Goal: Information Seeking & Learning: Learn about a topic

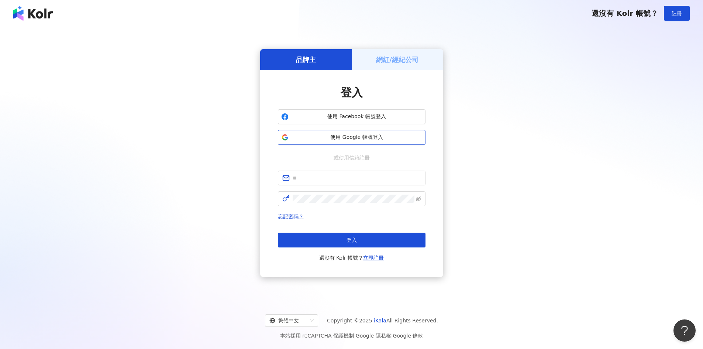
click at [331, 136] on span "使用 Google 帳號登入" at bounding box center [357, 137] width 131 height 7
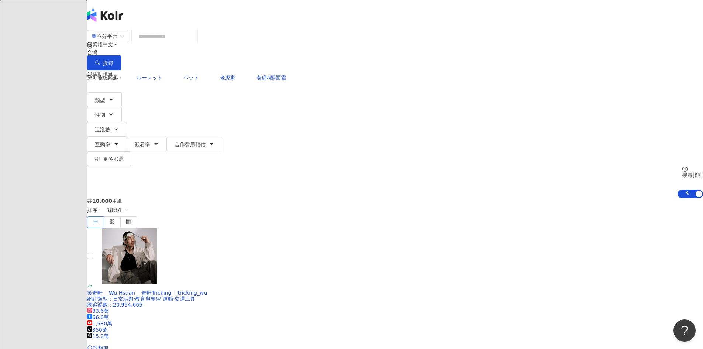
click at [552, 49] on div "台灣" at bounding box center [395, 52] width 616 height 6
click at [621, 70] on div "日本" at bounding box center [626, 66] width 10 height 8
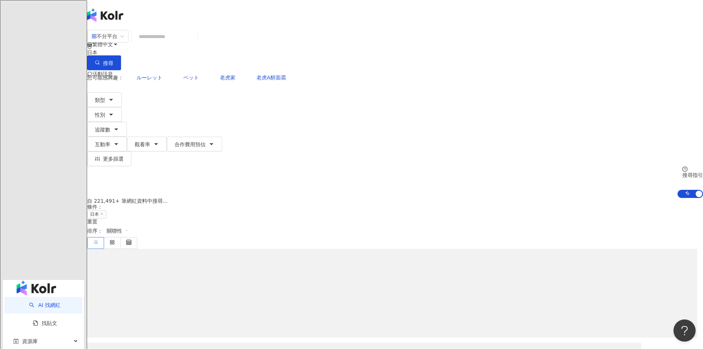
click at [195, 44] on input "search" at bounding box center [165, 37] width 60 height 14
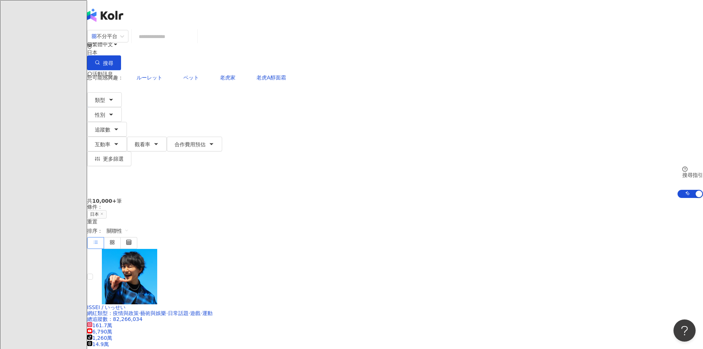
click at [195, 44] on input "search" at bounding box center [165, 37] width 60 height 14
paste input "**********"
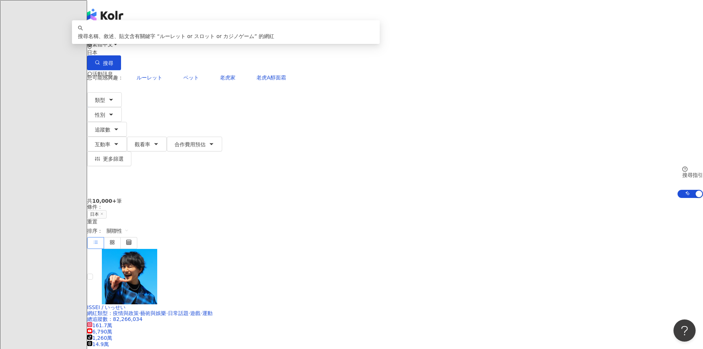
drag, startPoint x: 271, startPoint y: 44, endPoint x: 295, endPoint y: 43, distance: 24.0
click at [195, 43] on input "**********" at bounding box center [165, 37] width 60 height 14
paste input "*****"
drag, startPoint x: 287, startPoint y: 45, endPoint x: 294, endPoint y: 44, distance: 7.5
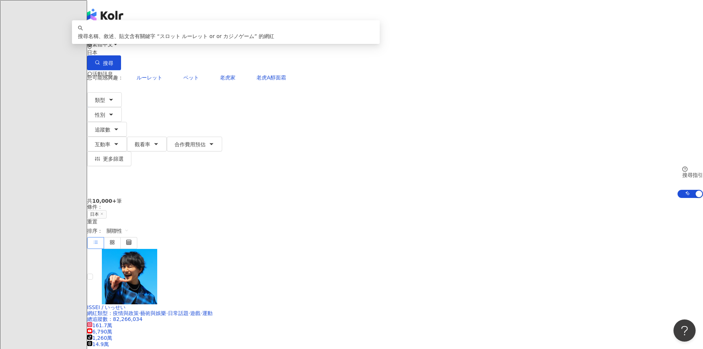
click at [195, 44] on input "**********" at bounding box center [165, 37] width 60 height 14
paste input "***"
click at [195, 42] on input "**********" at bounding box center [165, 37] width 60 height 14
drag, startPoint x: 266, startPoint y: 44, endPoint x: 296, endPoint y: 43, distance: 30.7
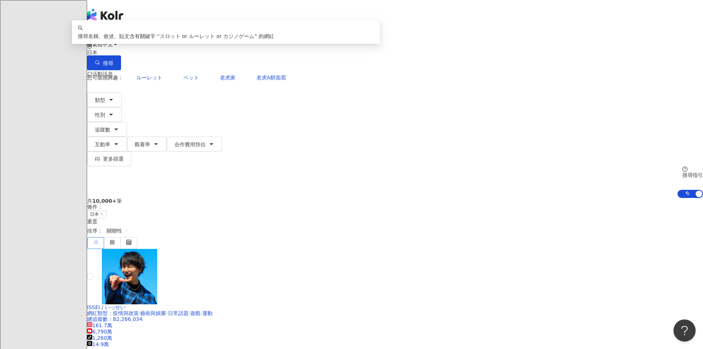
click at [195, 43] on input "**********" at bounding box center [165, 37] width 60 height 14
drag, startPoint x: 304, startPoint y: 44, endPoint x: 341, endPoint y: 45, distance: 37.0
click at [195, 44] on input "**********" at bounding box center [165, 37] width 60 height 14
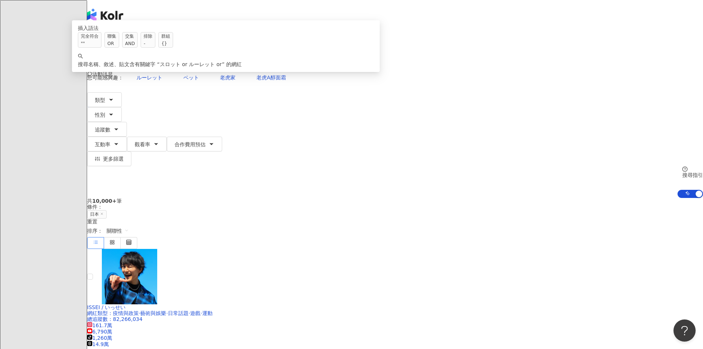
click at [195, 44] on input "**********" at bounding box center [165, 37] width 60 height 14
paste input "******"
click at [195, 44] on input "**********" at bounding box center [165, 37] width 60 height 14
drag, startPoint x: 300, startPoint y: 43, endPoint x: 330, endPoint y: 43, distance: 30.3
click at [195, 43] on input "**********" at bounding box center [165, 37] width 60 height 14
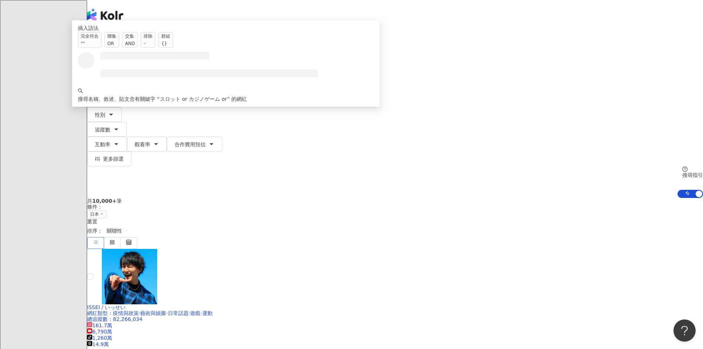
click at [195, 44] on input "**********" at bounding box center [165, 37] width 60 height 14
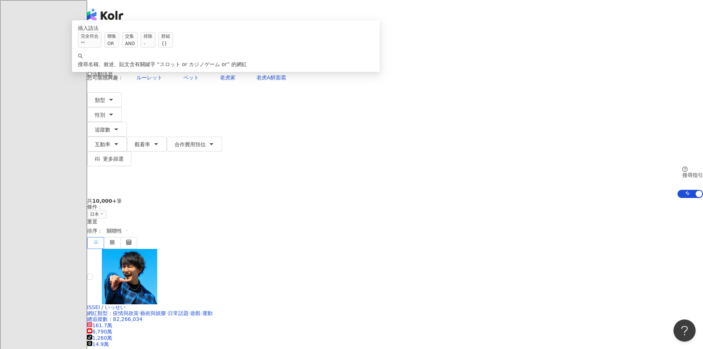
paste input "******"
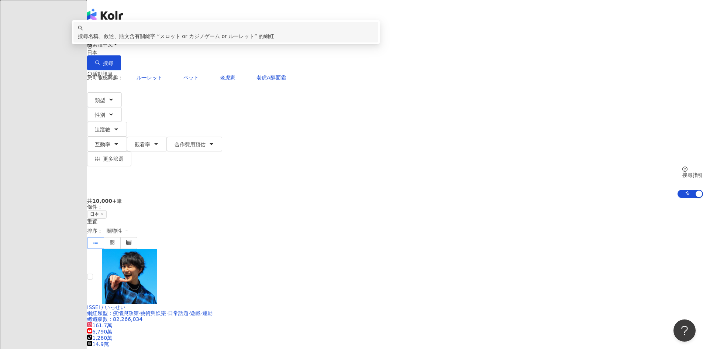
click at [254, 39] on span "スロット or カジノゲーム or ルーレット" at bounding box center [207, 36] width 95 height 6
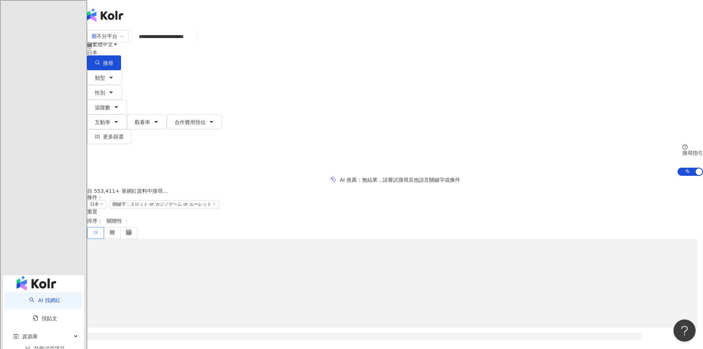
type input "**********"
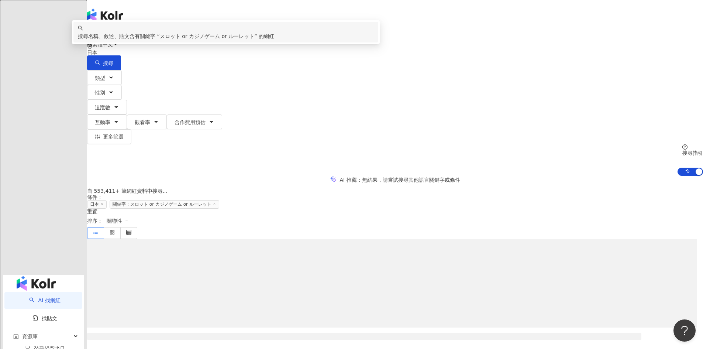
drag, startPoint x: 345, startPoint y: 45, endPoint x: 217, endPoint y: 46, distance: 127.4
click at [217, 46] on div "**********" at bounding box center [395, 50] width 616 height 41
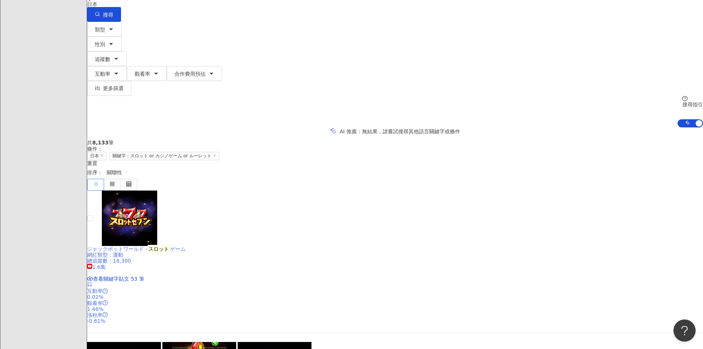
scroll to position [37, 0]
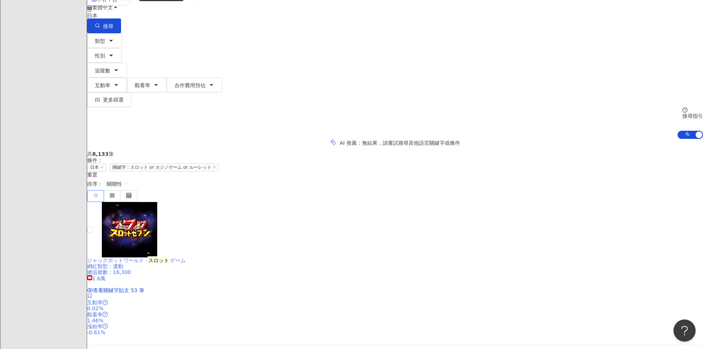
click at [106, 275] on span "1.6萬" at bounding box center [96, 278] width 18 height 6
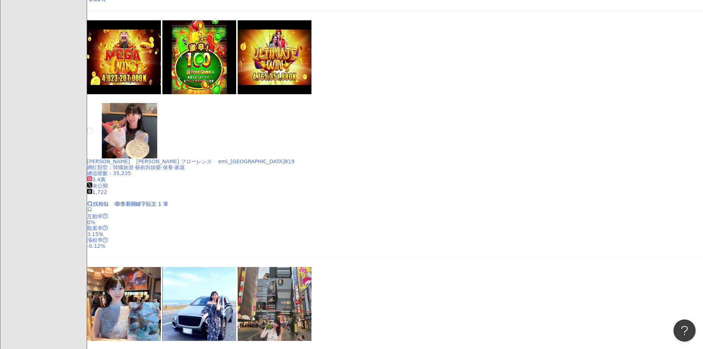
scroll to position [369, 0]
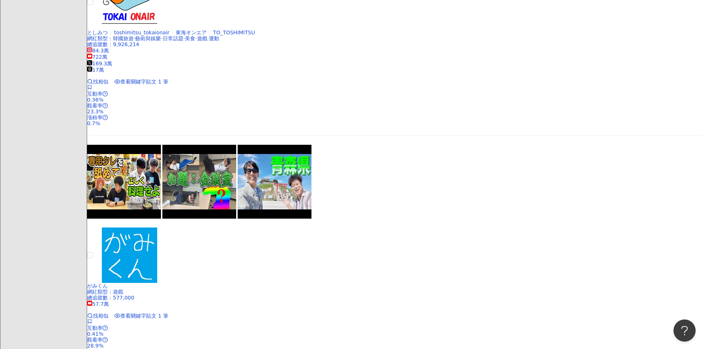
scroll to position [849, 0]
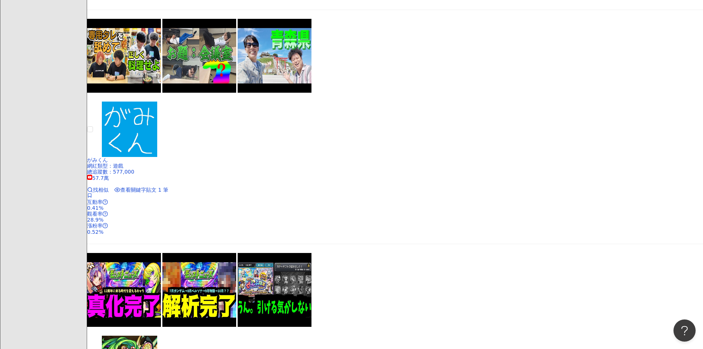
drag, startPoint x: 325, startPoint y: 222, endPoint x: 323, endPoint y: 233, distance: 11.5
drag, startPoint x: 323, startPoint y: 233, endPoint x: 391, endPoint y: 163, distance: 97.4
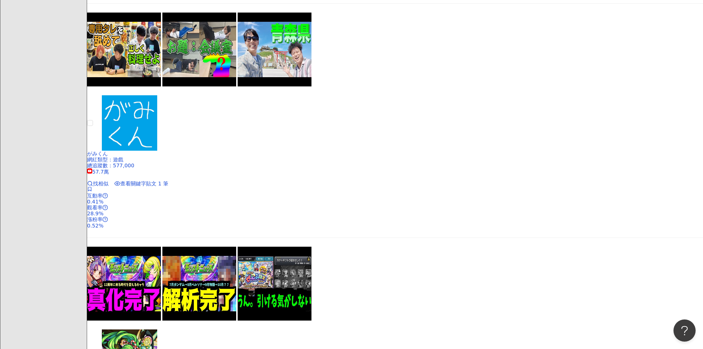
drag, startPoint x: 391, startPoint y: 163, endPoint x: 396, endPoint y: 158, distance: 7.1
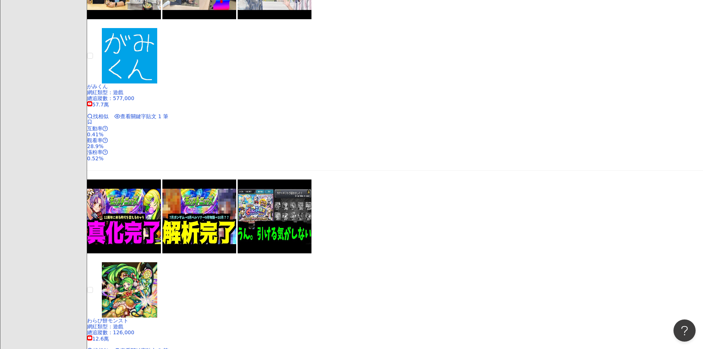
scroll to position [923, 0]
drag, startPoint x: 397, startPoint y: 157, endPoint x: 405, endPoint y: 122, distance: 35.7
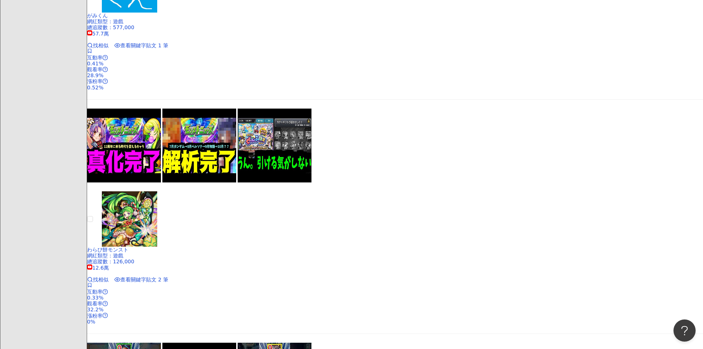
scroll to position [997, 0]
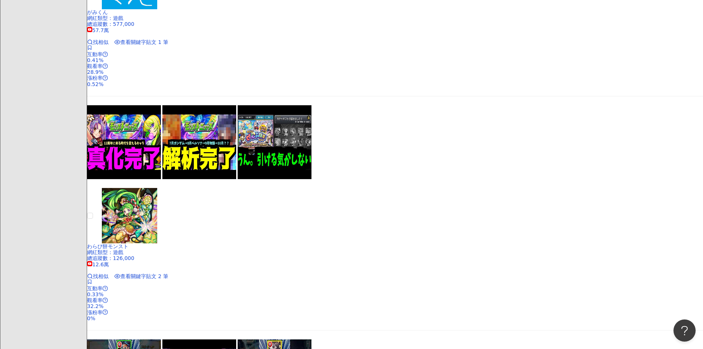
drag, startPoint x: 404, startPoint y: 122, endPoint x: 403, endPoint y: 117, distance: 5.0
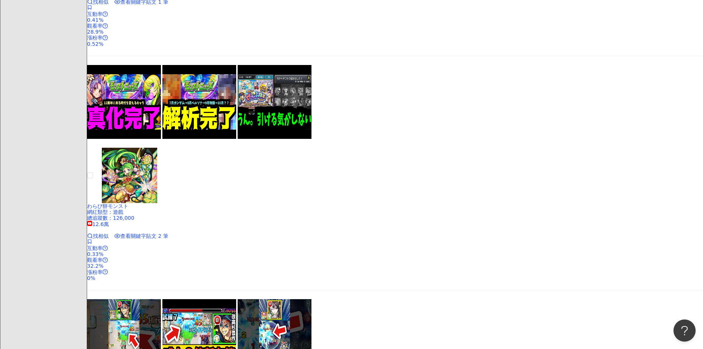
scroll to position [1145, 0]
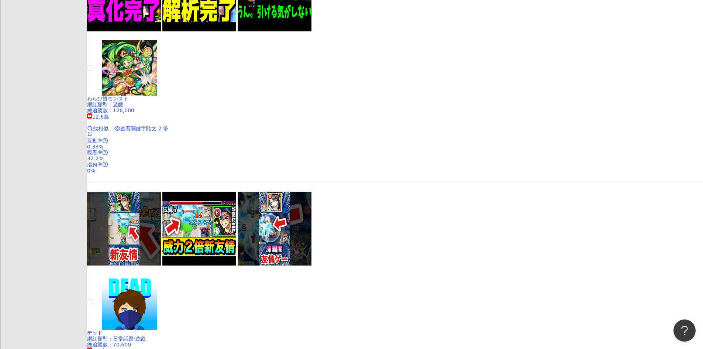
drag, startPoint x: 397, startPoint y: 112, endPoint x: 304, endPoint y: 155, distance: 102.8
drag, startPoint x: 304, startPoint y: 155, endPoint x: 334, endPoint y: 266, distance: 114.7
drag, startPoint x: 334, startPoint y: 266, endPoint x: 392, endPoint y: 295, distance: 65.2
drag, startPoint x: 392, startPoint y: 295, endPoint x: 396, endPoint y: 296, distance: 4.1
drag, startPoint x: 415, startPoint y: 289, endPoint x: 421, endPoint y: 293, distance: 6.7
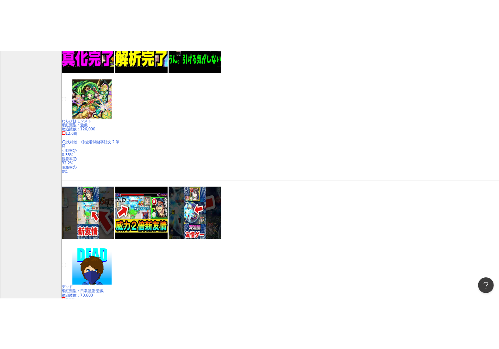
scroll to position [1129, 0]
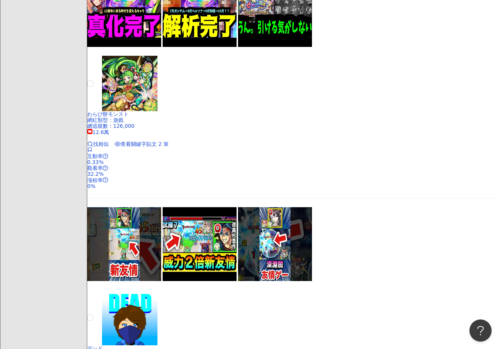
drag, startPoint x: 421, startPoint y: 293, endPoint x: 376, endPoint y: 292, distance: 44.3
drag, startPoint x: 376, startPoint y: 292, endPoint x: 323, endPoint y: 281, distance: 54.4
drag, startPoint x: 323, startPoint y: 280, endPoint x: 325, endPoint y: 276, distance: 4.0
drag, startPoint x: 325, startPoint y: 276, endPoint x: 542, endPoint y: 100, distance: 279.3
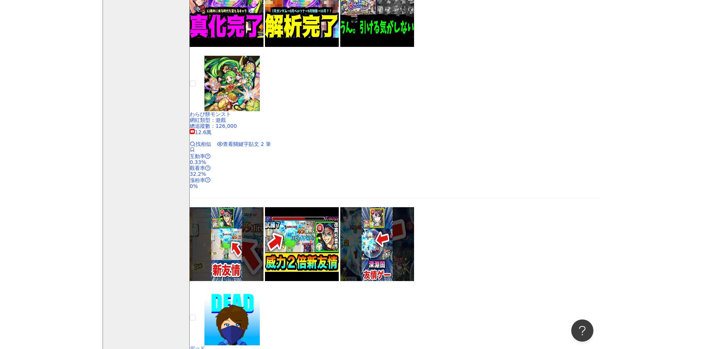
scroll to position [1145, 0]
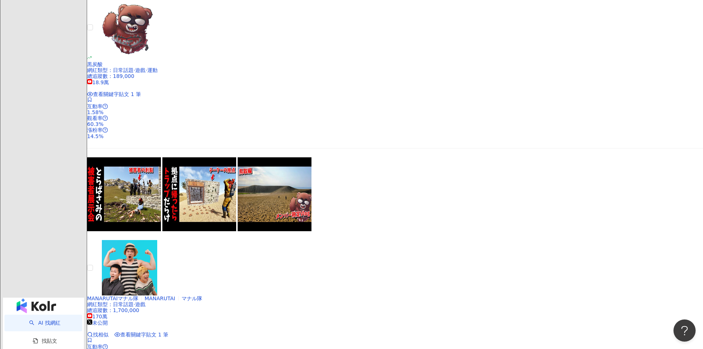
scroll to position [1223, 0]
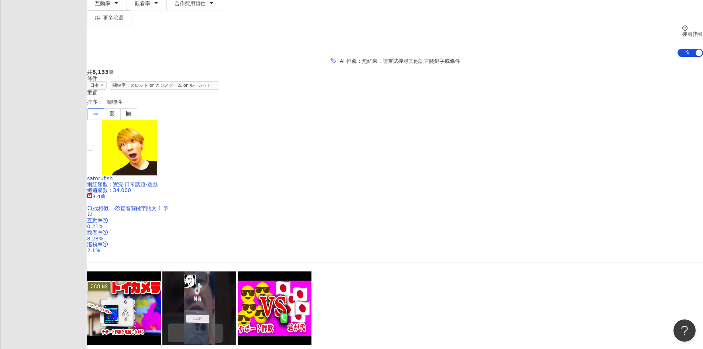
scroll to position [42, 0]
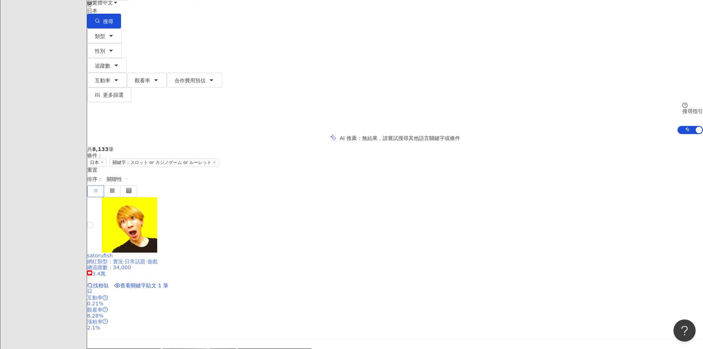
click at [113, 253] on span "satorufish" at bounding box center [100, 256] width 26 height 6
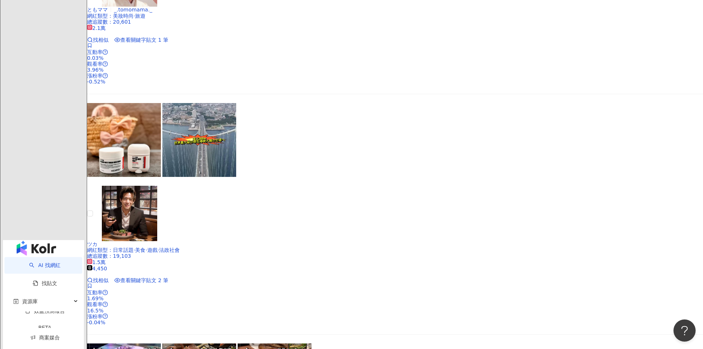
scroll to position [1223, 0]
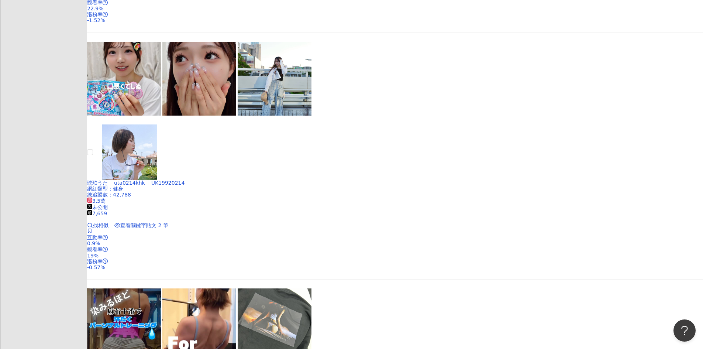
scroll to position [1186, 0]
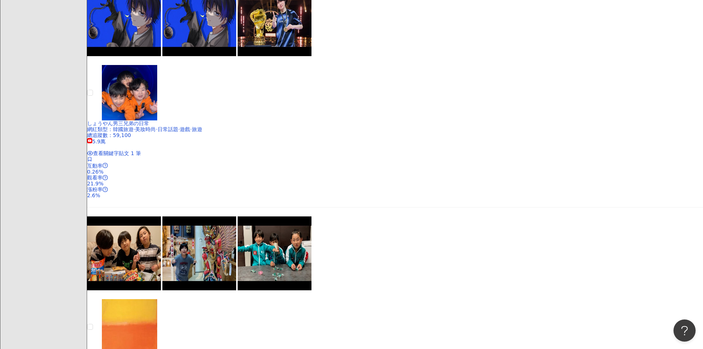
scroll to position [669, 0]
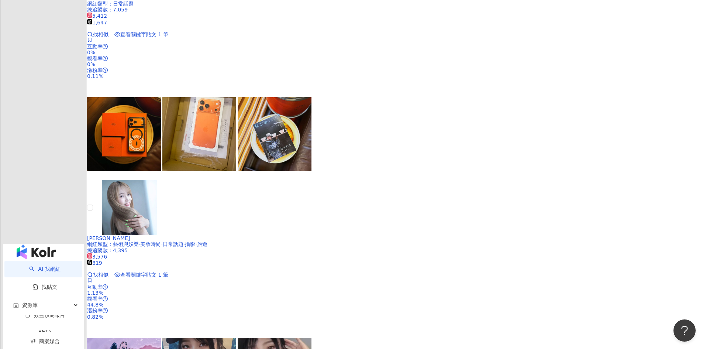
scroll to position [1223, 0]
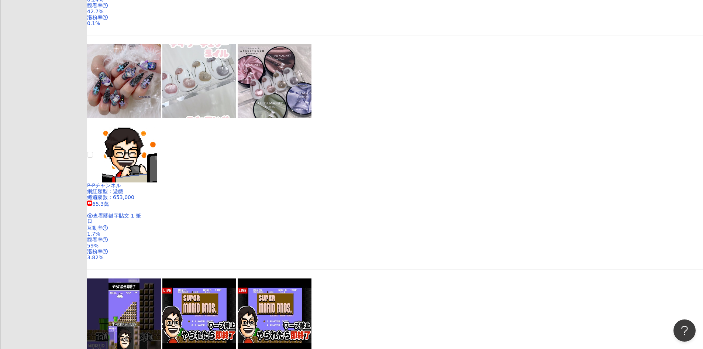
scroll to position [1150, 0]
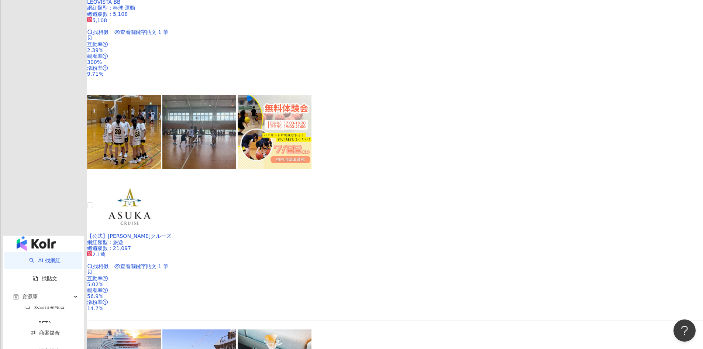
scroll to position [1223, 0]
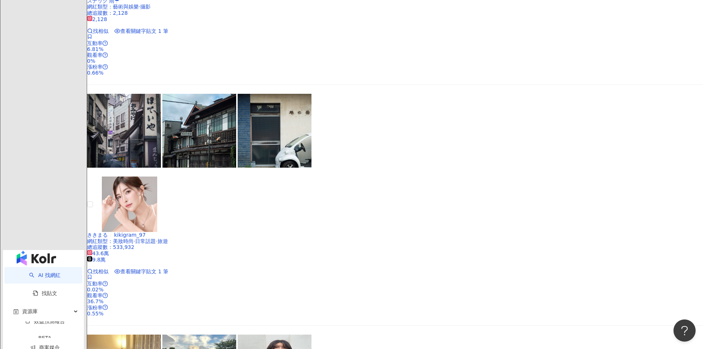
drag, startPoint x: 261, startPoint y: 38, endPoint x: 314, endPoint y: 37, distance: 52.8
copy span "スロット or カジノゲーム"
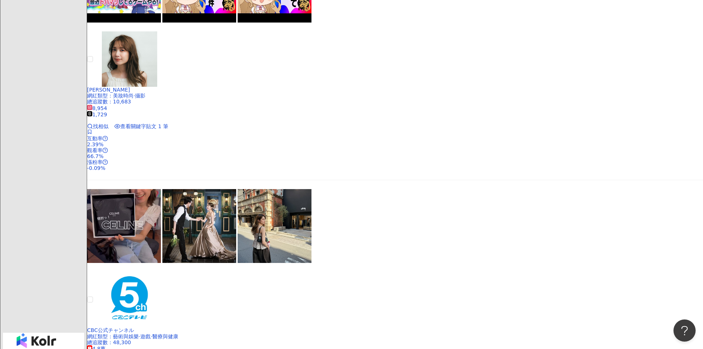
scroll to position [1182, 0]
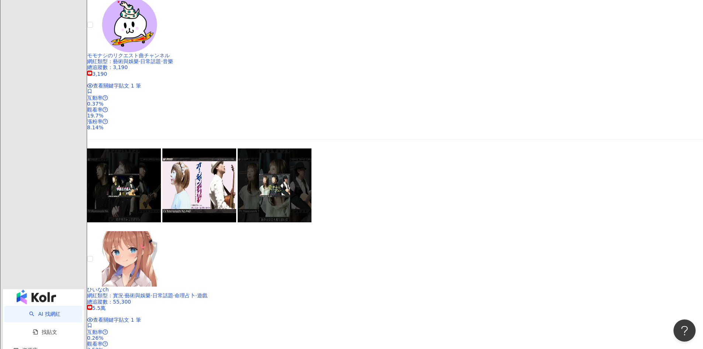
scroll to position [1108, 0]
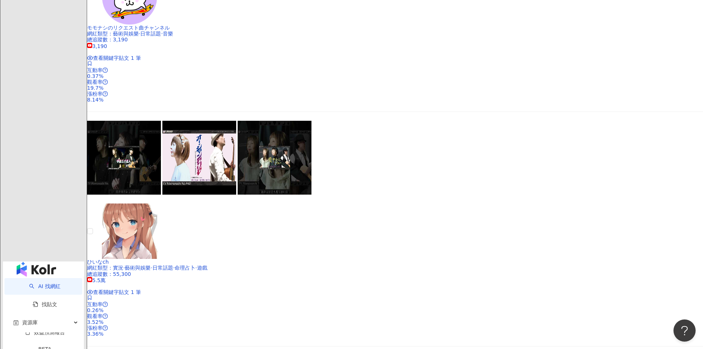
scroll to position [1223, 0]
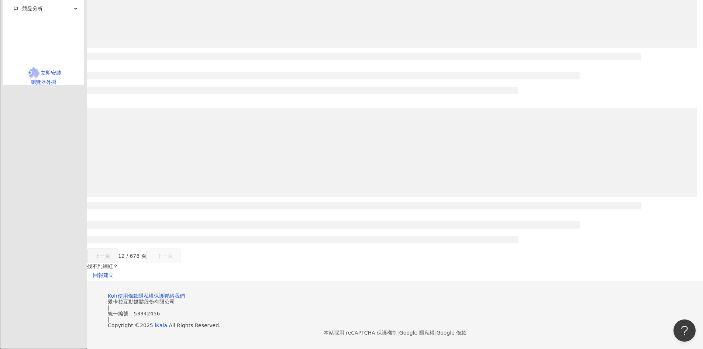
scroll to position [417, 0]
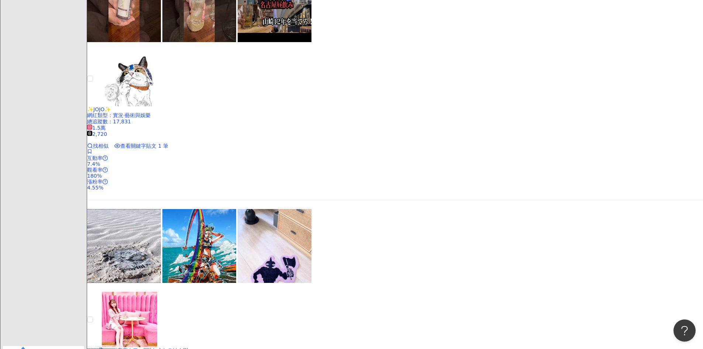
scroll to position [1113, 0]
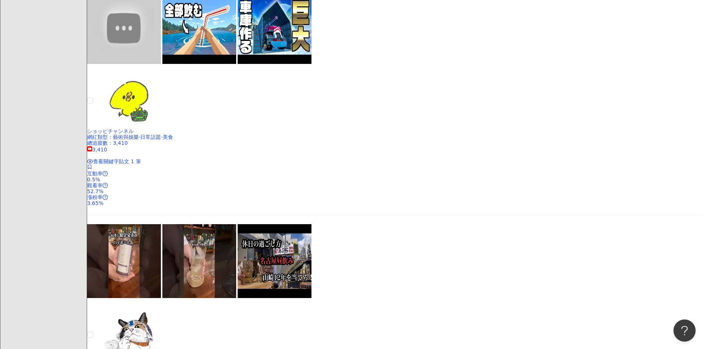
scroll to position [854, 0]
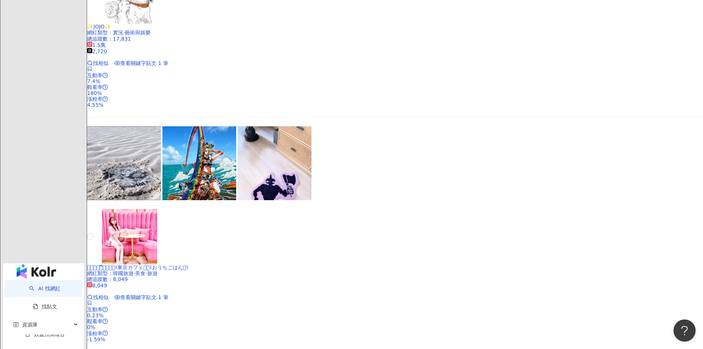
scroll to position [1223, 0]
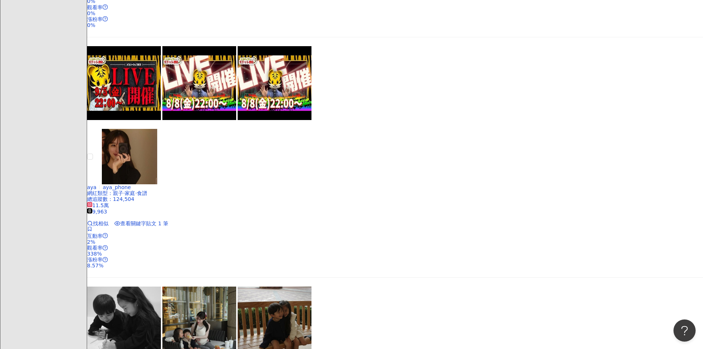
scroll to position [548, 0]
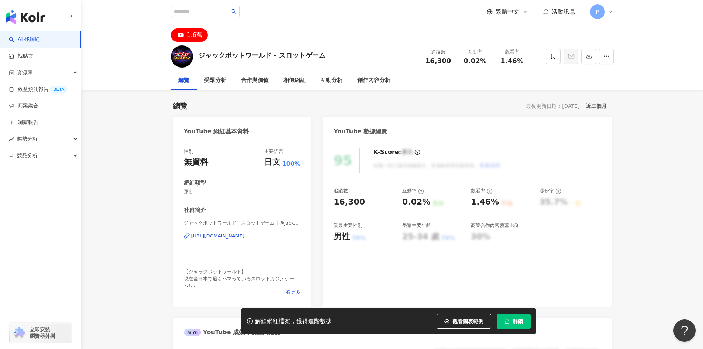
click at [281, 223] on span "ジャックポットワールド - スロットゲーム | @jackpotworld-ja | UC-mfhD2CWzneu7daKkCkc6w" at bounding box center [242, 223] width 117 height 7
click at [278, 223] on span "ジャックポットワールド - スロットゲーム | @jackpotworld-ja | UC-mfhD2CWzneu7daKkCkc6w" at bounding box center [242, 223] width 117 height 7
click at [297, 223] on span "ジャックポットワールド - スロットゲーム | @jackpotworld-ja | UC-mfhD2CWzneu7daKkCkc6w" at bounding box center [242, 223] width 117 height 7
drag, startPoint x: 184, startPoint y: 223, endPoint x: 274, endPoint y: 223, distance: 90.5
click at [274, 223] on span "ジャックポットワールド - スロットゲーム | @jackpotworld-ja | UC-mfhD2CWzneu7daKkCkc6w" at bounding box center [242, 223] width 117 height 7
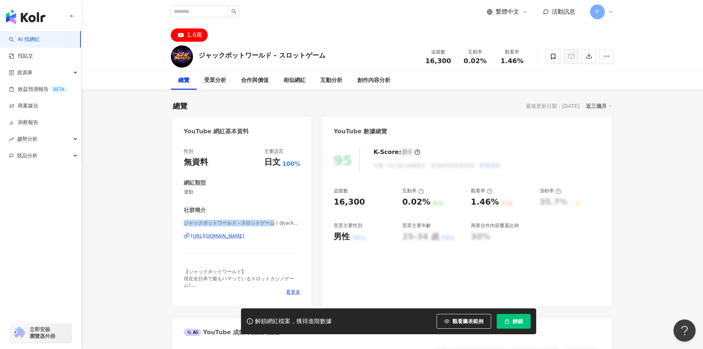
copy span "ジャックポットワールド - スロットゲーム"
click at [245, 235] on div "https://www.youtube.com/channel/UC-mfhD2CWzneu7daKkCkc6w" at bounding box center [218, 236] width 54 height 7
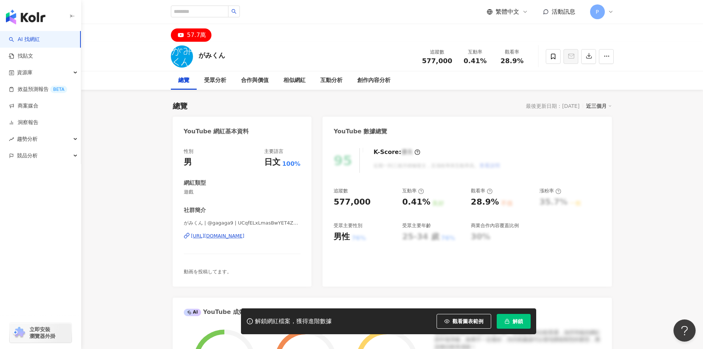
click at [245, 237] on div "https://www.youtube.com/channel/UCqfELxLmasBwYET4ZAMfMqA" at bounding box center [218, 236] width 54 height 7
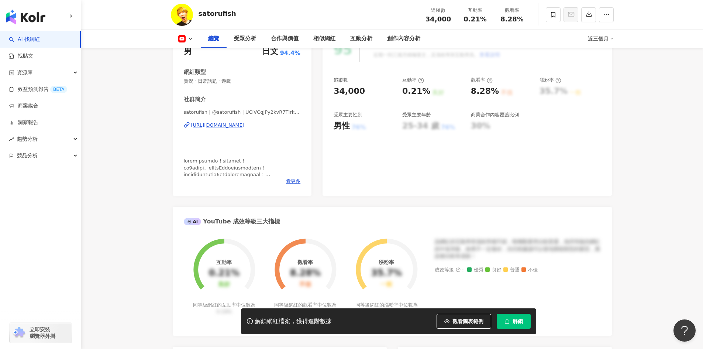
scroll to position [74, 0]
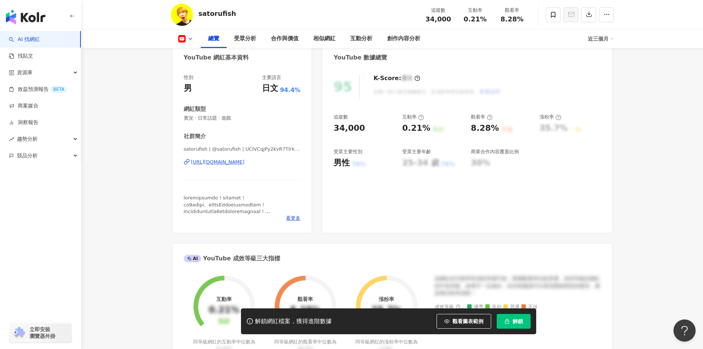
click at [245, 162] on div "https://www.youtube.com/channel/UCIVCqjPy2kvR7TIrkBoLcNQ" at bounding box center [218, 162] width 54 height 7
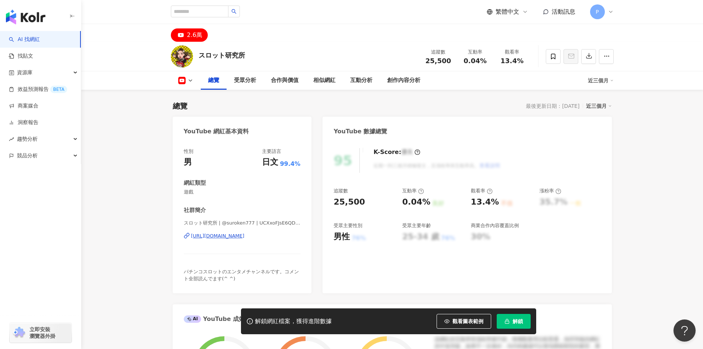
scroll to position [111, 0]
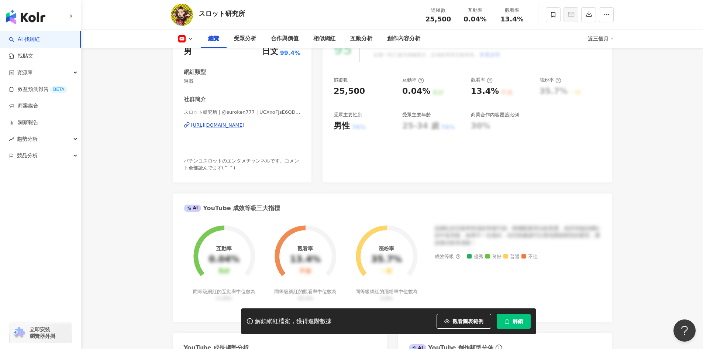
click at [245, 127] on div "[URL][DOMAIN_NAME]" at bounding box center [218, 125] width 54 height 7
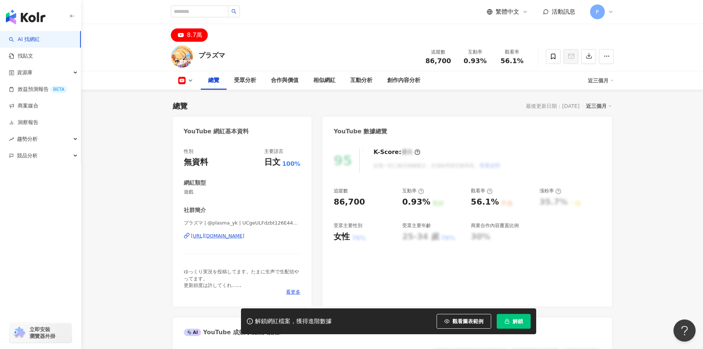
click at [245, 235] on div "https://www.youtube.com/channel/UCgeULFdzbt126E44OMWLsTg" at bounding box center [218, 236] width 54 height 7
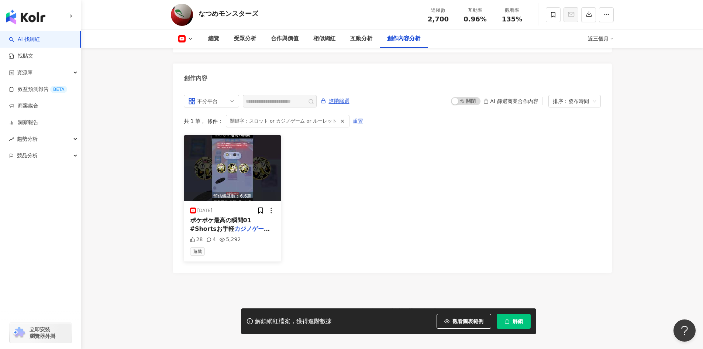
click at [213, 208] on div "[DATE]" at bounding box center [205, 211] width 15 height 6
click at [204, 217] on span "ポケポケ最高の瞬間01 #Shortsお手軽" at bounding box center [220, 224] width 61 height 15
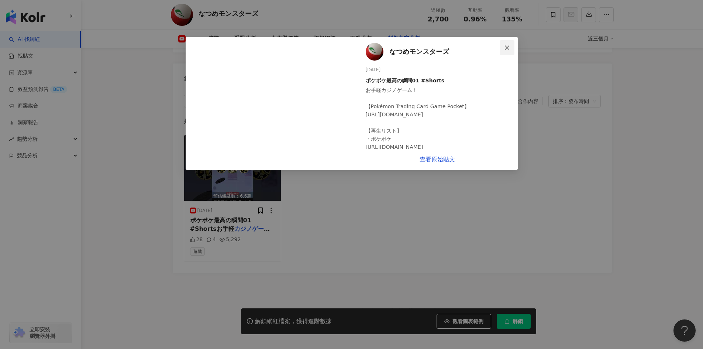
click at [507, 45] on icon "close" at bounding box center [507, 48] width 6 height 6
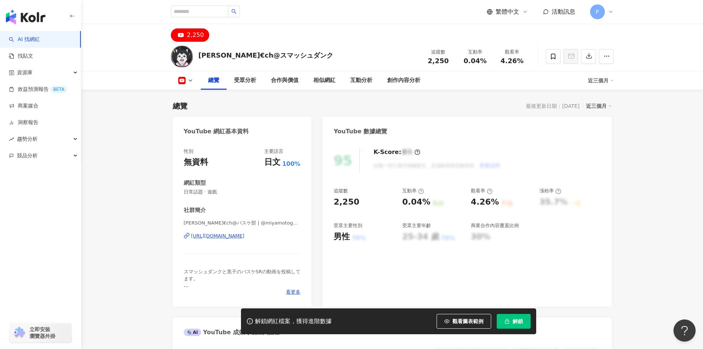
click at [239, 233] on div "[URL][DOMAIN_NAME]" at bounding box center [218, 236] width 54 height 7
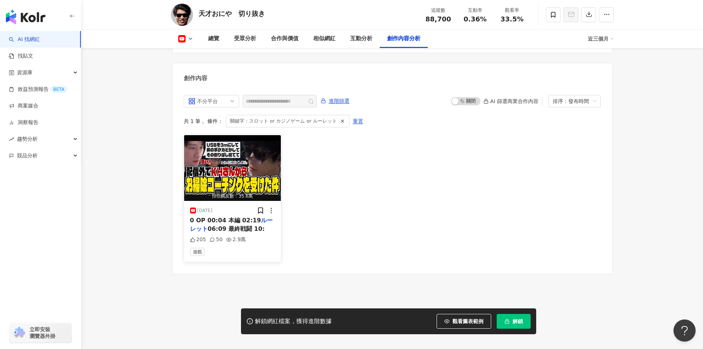
scroll to position [1999, 0]
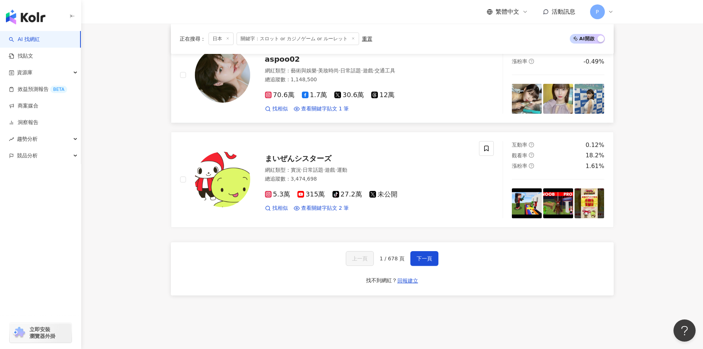
scroll to position [1223, 0]
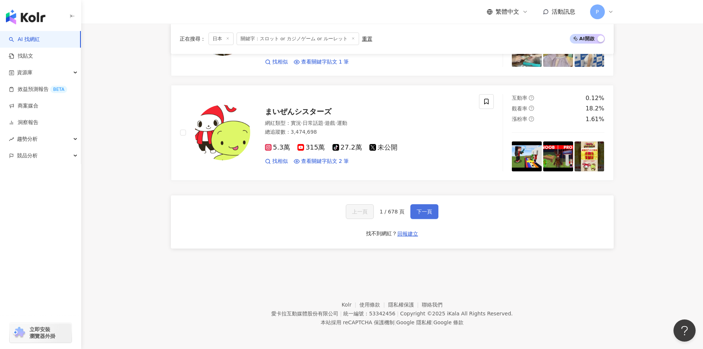
click at [426, 211] on span "下一頁" at bounding box center [425, 212] width 16 height 6
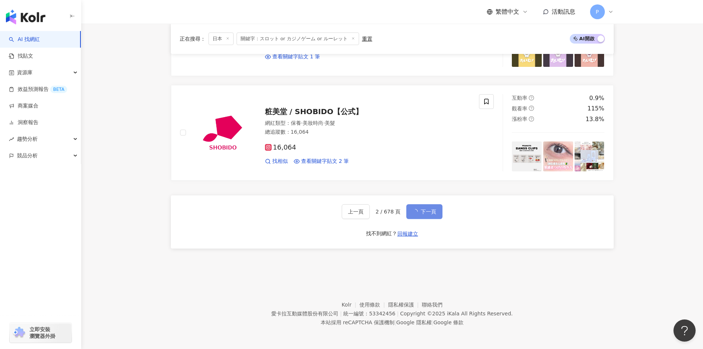
drag, startPoint x: 377, startPoint y: 211, endPoint x: 381, endPoint y: 213, distance: 4.1
click at [381, 213] on span "2 / 678 頁" at bounding box center [388, 212] width 25 height 6
click at [385, 212] on span "2 / 678 頁" at bounding box center [392, 212] width 25 height 6
click at [421, 212] on span "下一頁" at bounding box center [425, 212] width 16 height 6
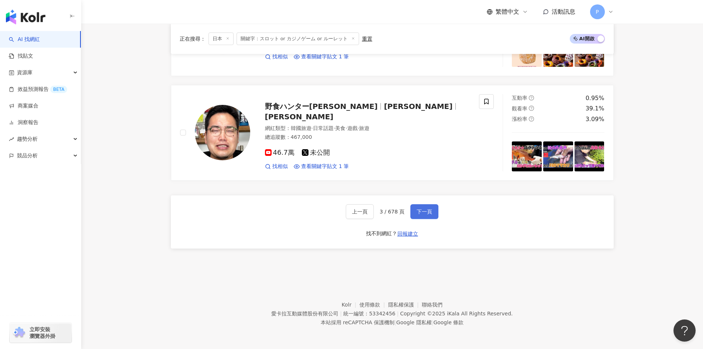
click at [427, 212] on span "下一頁" at bounding box center [425, 212] width 16 height 6
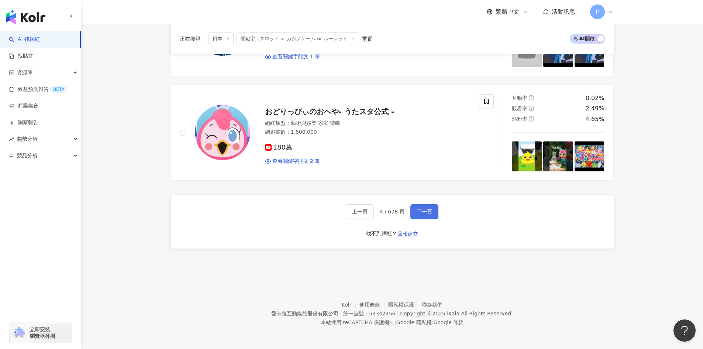
click at [427, 212] on span "下一頁" at bounding box center [425, 212] width 16 height 6
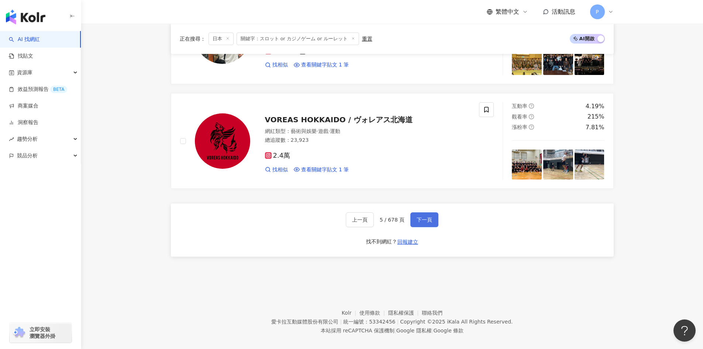
click at [427, 217] on span "下一頁" at bounding box center [425, 220] width 16 height 6
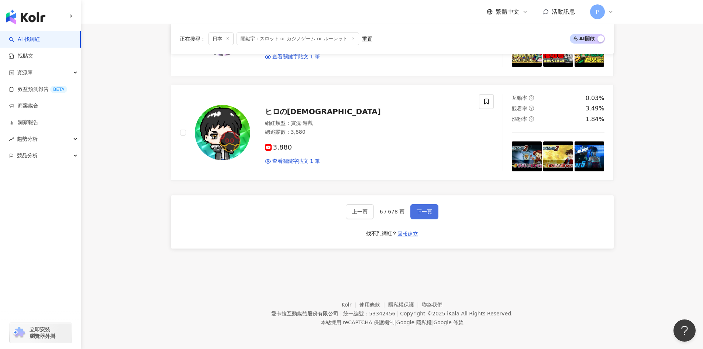
click at [423, 214] on span "下一頁" at bounding box center [425, 212] width 16 height 6
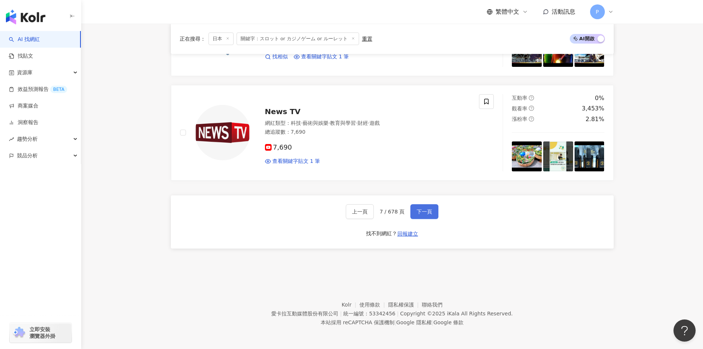
click at [425, 213] on span "下一頁" at bounding box center [425, 212] width 16 height 6
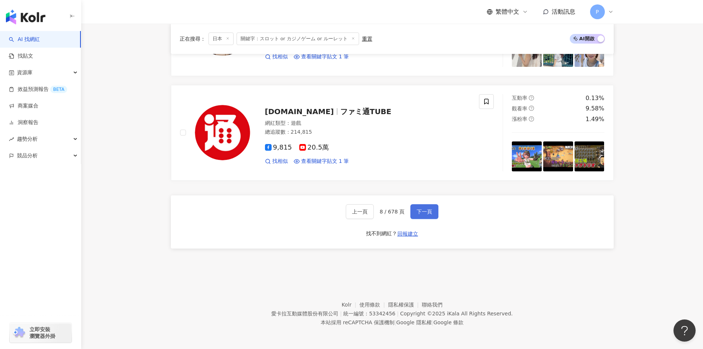
click at [427, 209] on span "下一頁" at bounding box center [425, 212] width 16 height 6
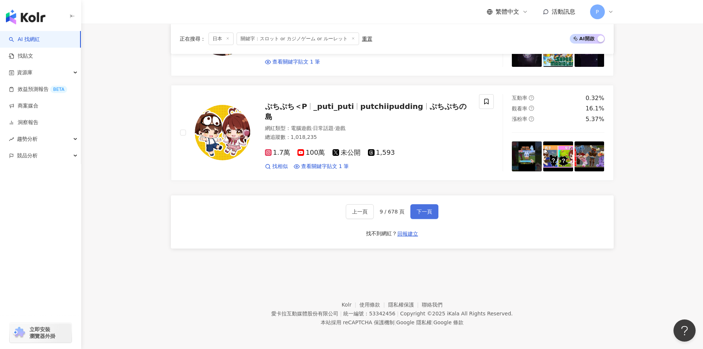
click at [427, 216] on button "下一頁" at bounding box center [425, 211] width 28 height 15
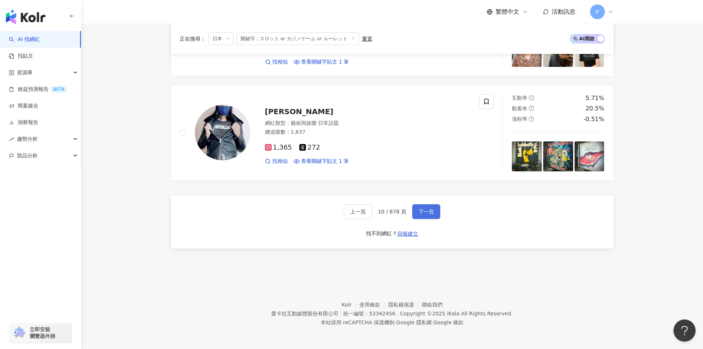
click at [421, 213] on span "下一頁" at bounding box center [427, 212] width 16 height 6
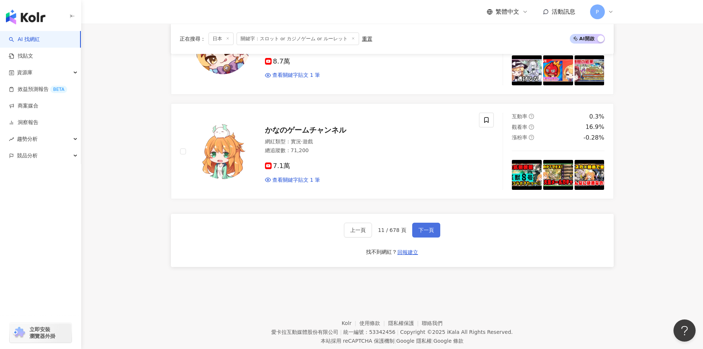
click at [422, 227] on span "下一頁" at bounding box center [427, 230] width 16 height 6
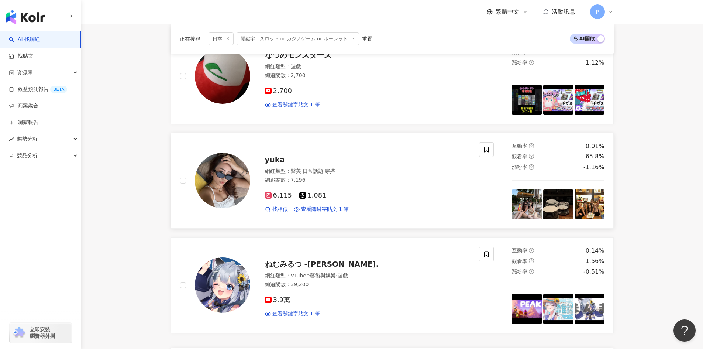
scroll to position [1150, 0]
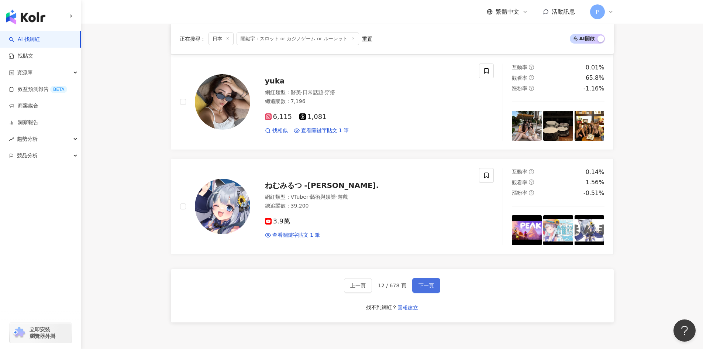
click at [427, 288] on span "下一頁" at bounding box center [427, 285] width 16 height 6
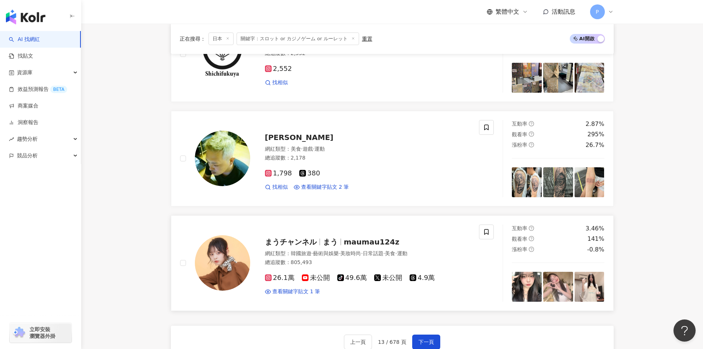
scroll to position [1286, 0]
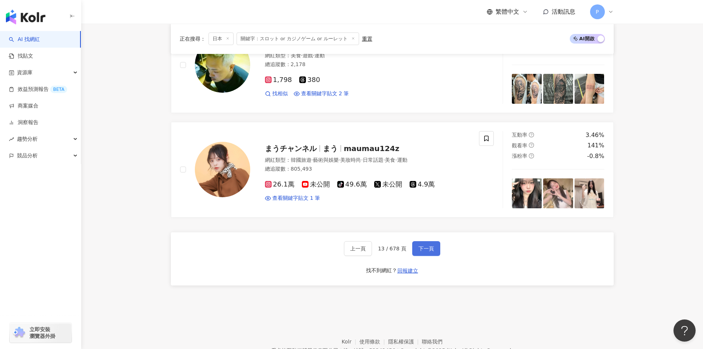
click at [425, 246] on span "下一頁" at bounding box center [427, 249] width 16 height 6
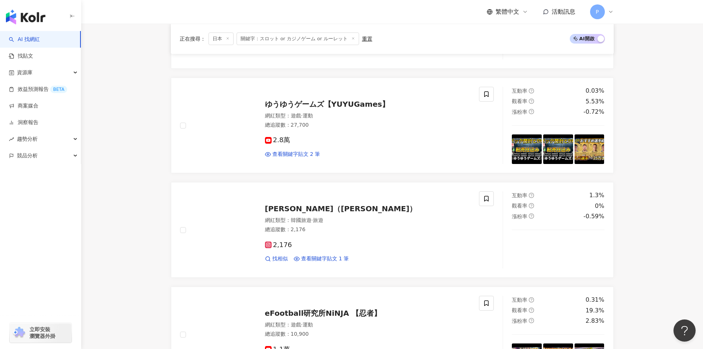
scroll to position [226, 0]
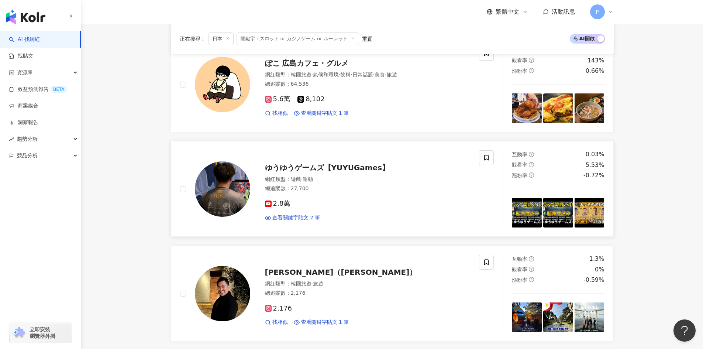
click at [298, 165] on span "ゆうゆうゲームズ【YUYUGames】" at bounding box center [327, 167] width 125 height 9
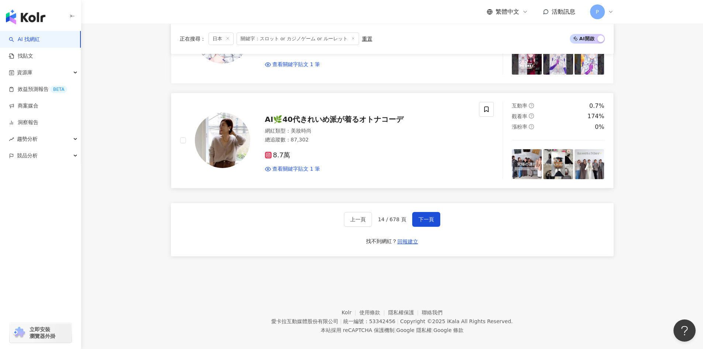
scroll to position [1223, 0]
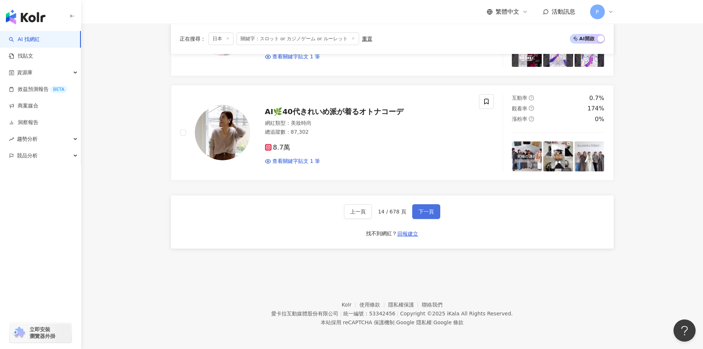
click at [424, 212] on span "下一頁" at bounding box center [427, 212] width 16 height 6
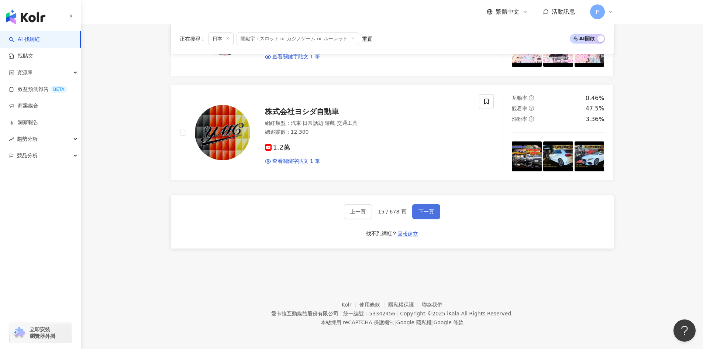
click at [422, 209] on span "下一頁" at bounding box center [427, 212] width 16 height 6
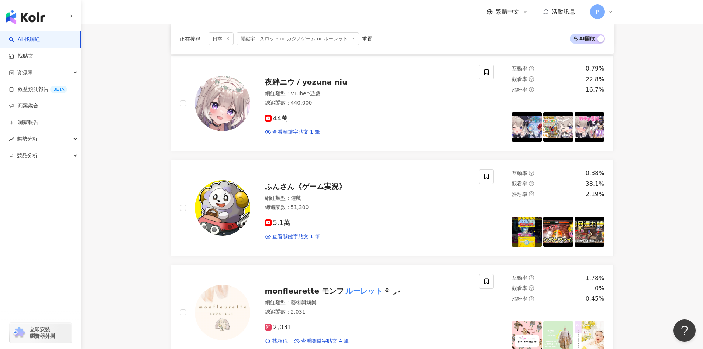
scroll to position [1245, 0]
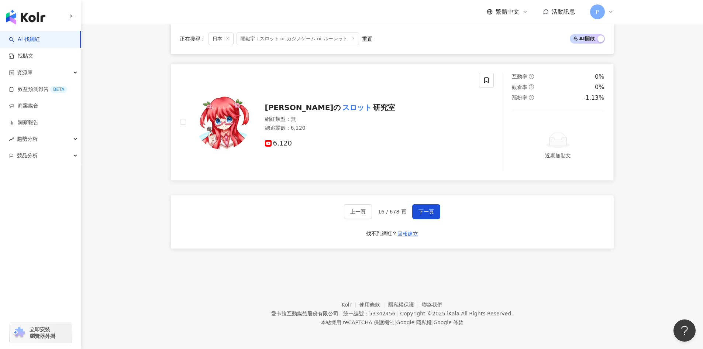
click at [373, 109] on span "研究室" at bounding box center [384, 107] width 22 height 9
click at [425, 210] on span "下一頁" at bounding box center [427, 212] width 16 height 6
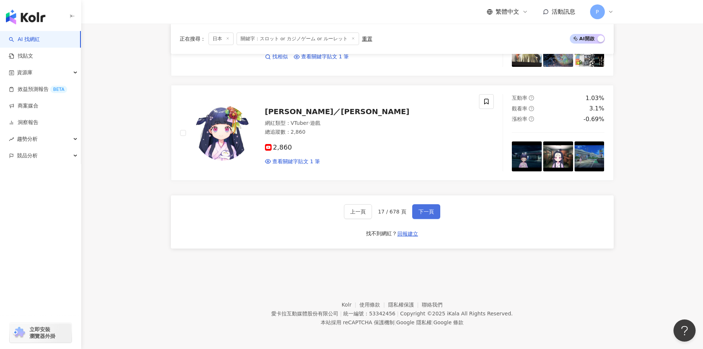
click at [432, 206] on button "下一頁" at bounding box center [426, 211] width 28 height 15
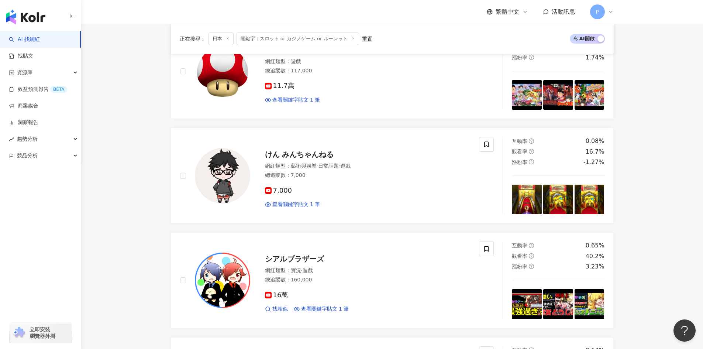
scroll to position [269, 0]
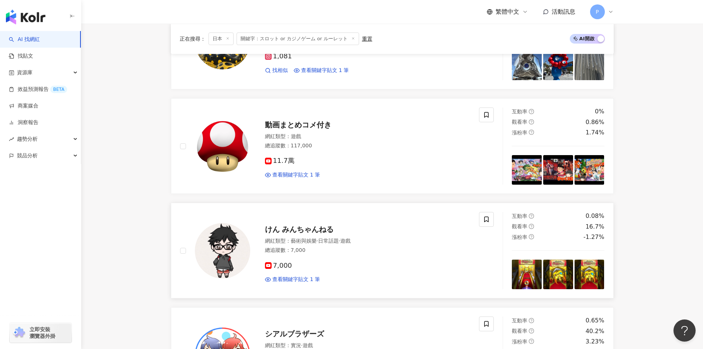
click at [302, 230] on span "けん みんちゃんねる" at bounding box center [299, 229] width 69 height 9
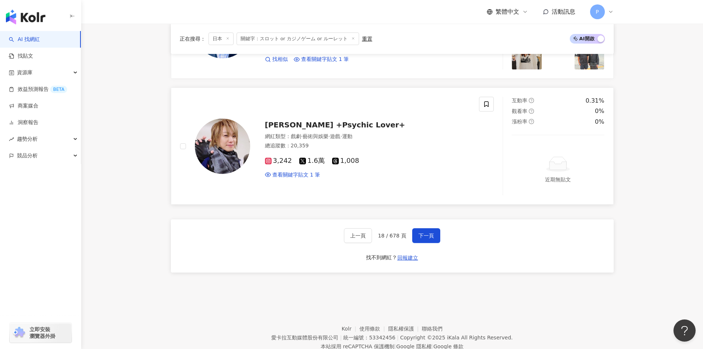
scroll to position [1266, 0]
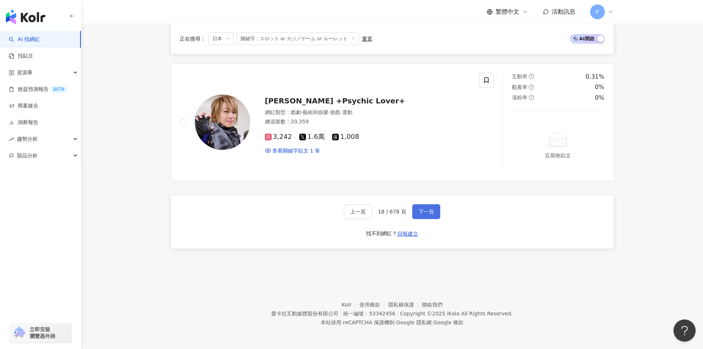
click at [425, 209] on span "下一頁" at bounding box center [427, 212] width 16 height 6
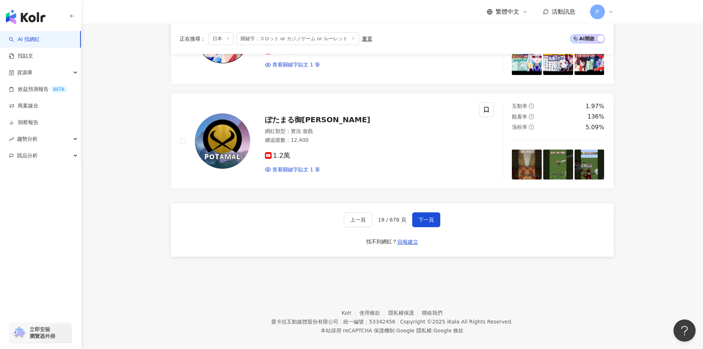
scroll to position [1245, 0]
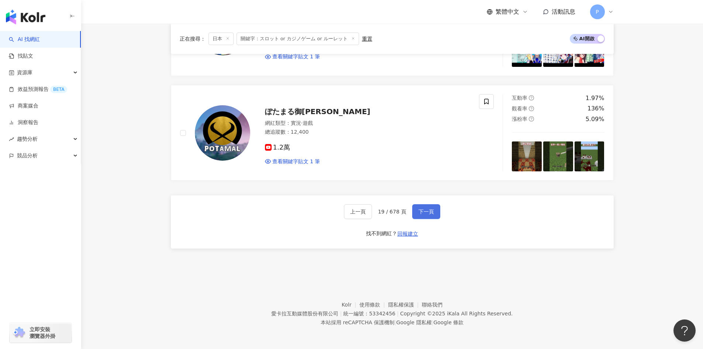
click at [430, 210] on span "下一頁" at bounding box center [427, 212] width 16 height 6
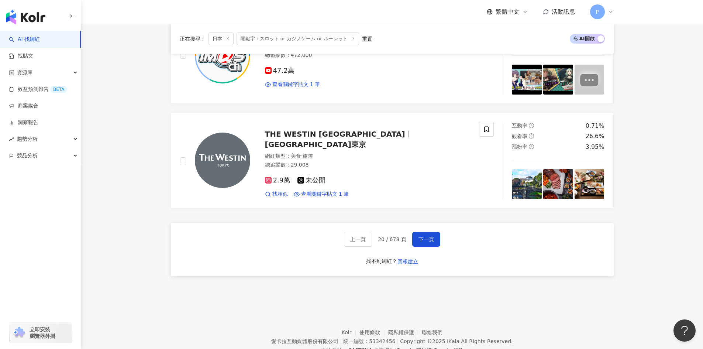
scroll to position [1223, 0]
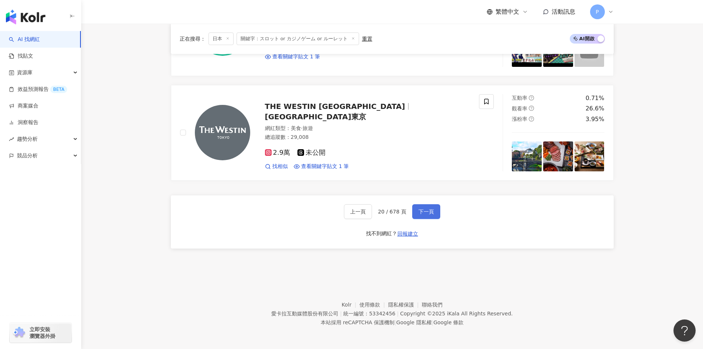
click at [423, 212] on span "下一頁" at bounding box center [427, 212] width 16 height 6
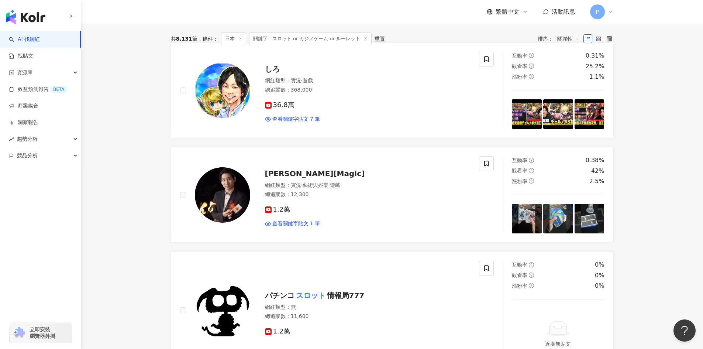
scroll to position [26, 0]
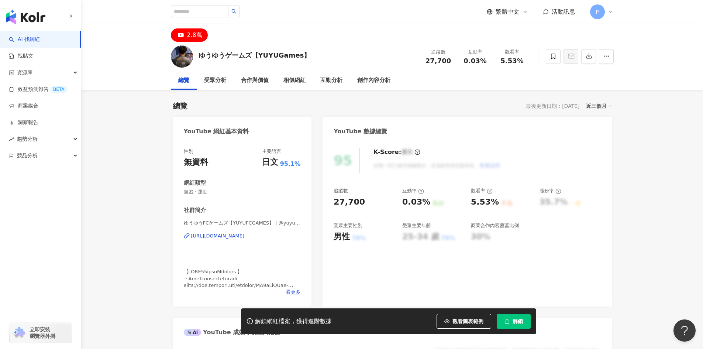
click at [245, 234] on div "https://www.youtube.com/channel/UC1sYcPKub-YYjQ2GpqRfPyg" at bounding box center [218, 236] width 54 height 7
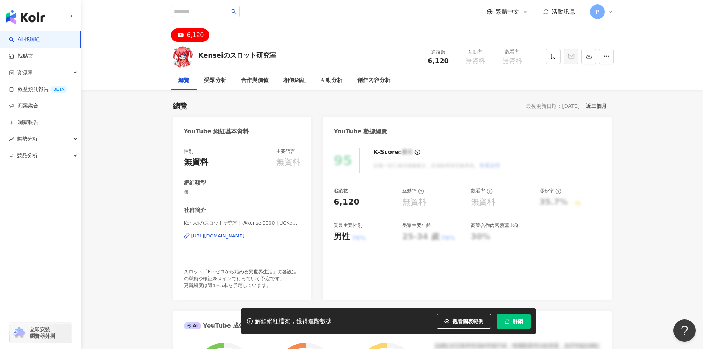
click at [240, 235] on div "[URL][DOMAIN_NAME]" at bounding box center [218, 236] width 54 height 7
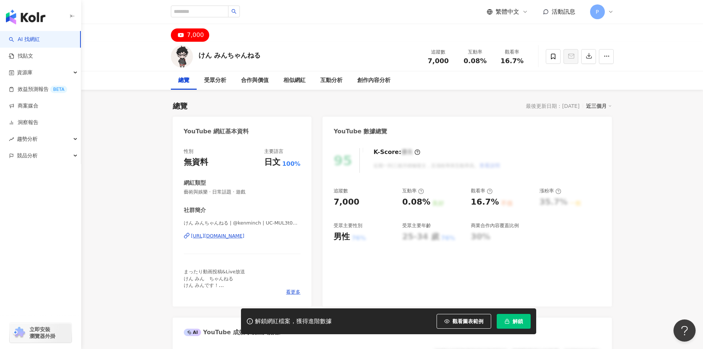
click at [245, 237] on div "[URL][DOMAIN_NAME]" at bounding box center [218, 236] width 54 height 7
